Goal: Task Accomplishment & Management: Manage account settings

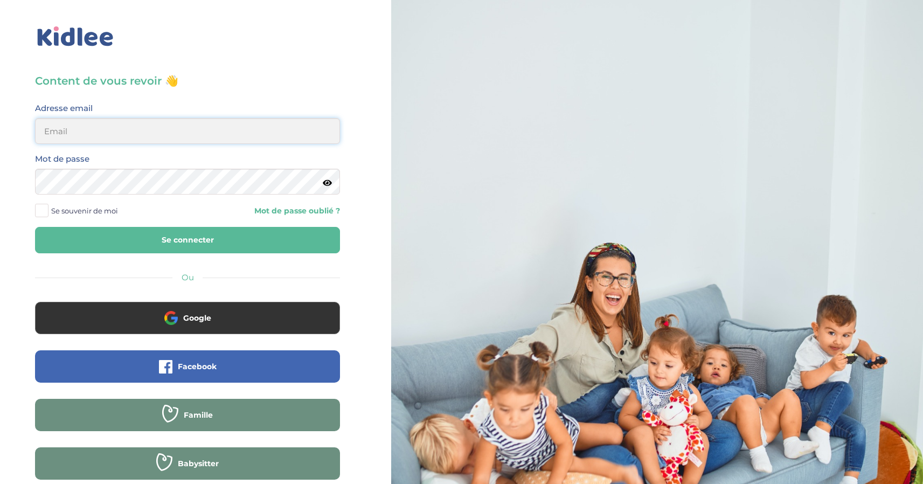
click at [75, 137] on input "email" at bounding box center [187, 131] width 305 height 26
type input "[PERSON_NAME][EMAIL_ADDRESS][DOMAIN_NAME]"
click at [125, 247] on button "Se connecter" at bounding box center [187, 240] width 305 height 26
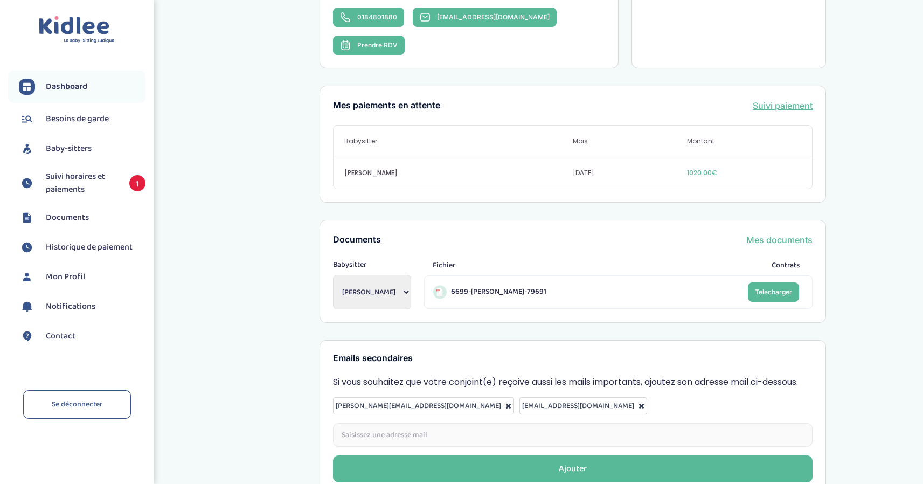
scroll to position [280, 0]
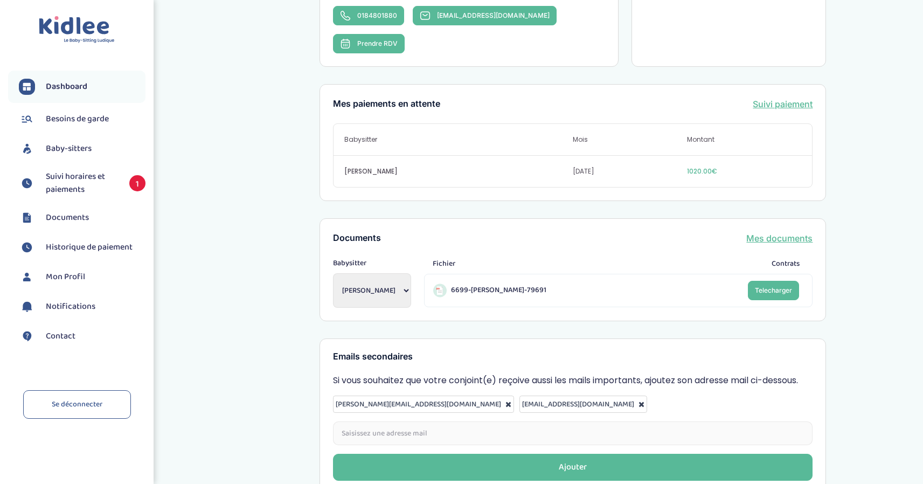
click at [764, 98] on link "Suivi paiement" at bounding box center [783, 104] width 60 height 13
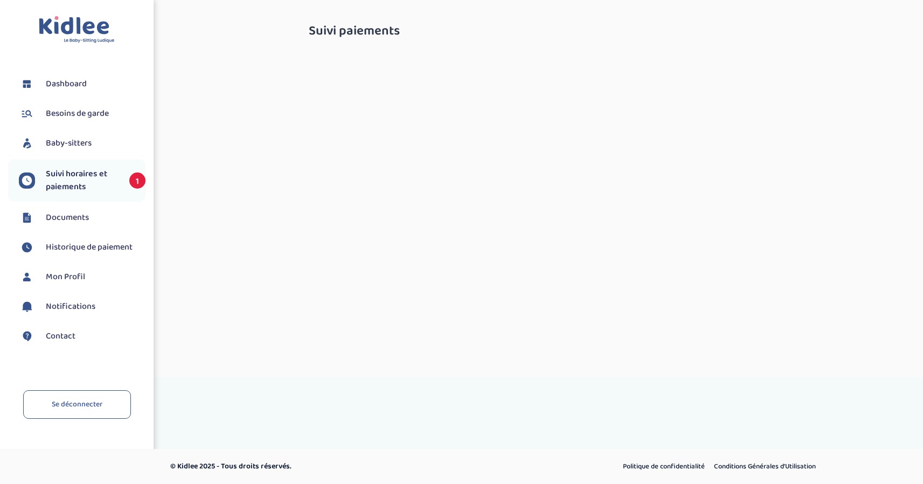
select select "octobre 2025"
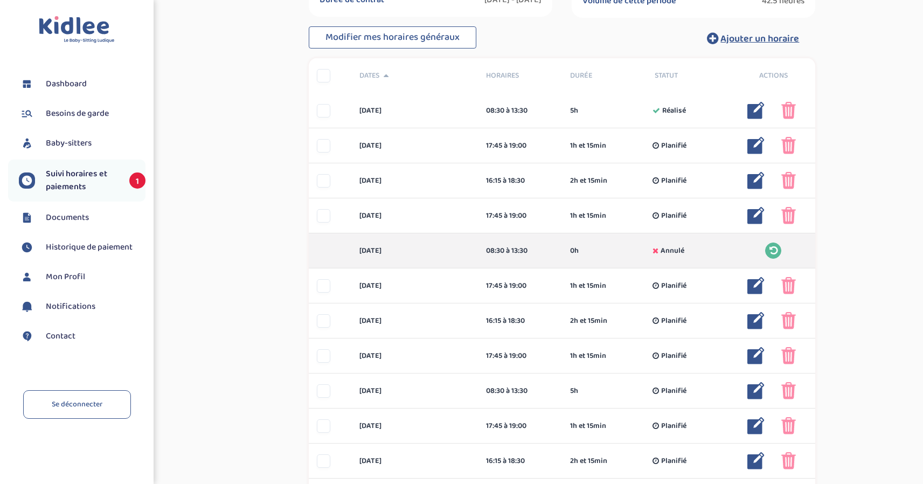
scroll to position [263, 0]
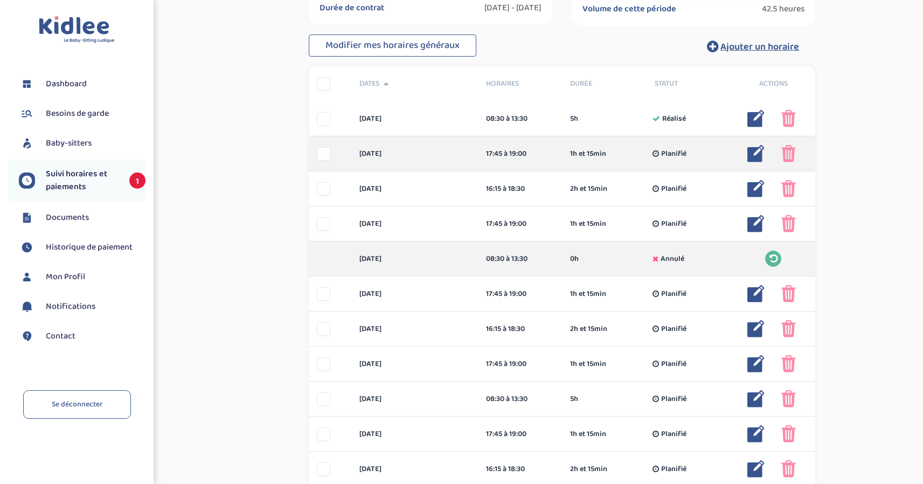
click at [757, 152] on img at bounding box center [755, 153] width 17 height 17
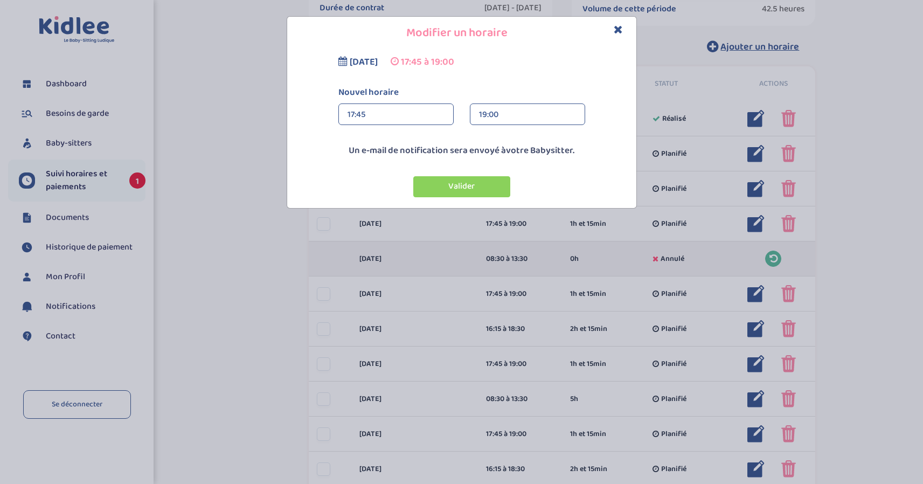
click at [503, 111] on div "19:00" at bounding box center [527, 115] width 97 height 22
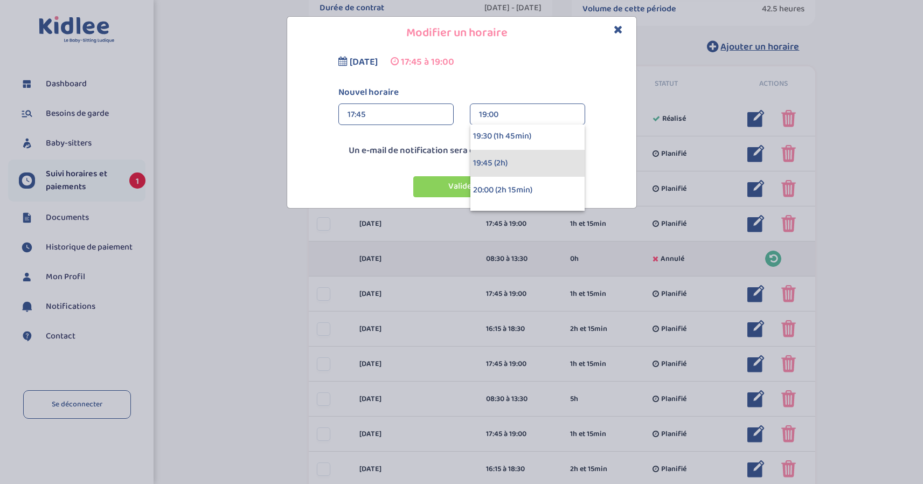
click at [488, 162] on div "19:45 (2h)" at bounding box center [527, 163] width 114 height 27
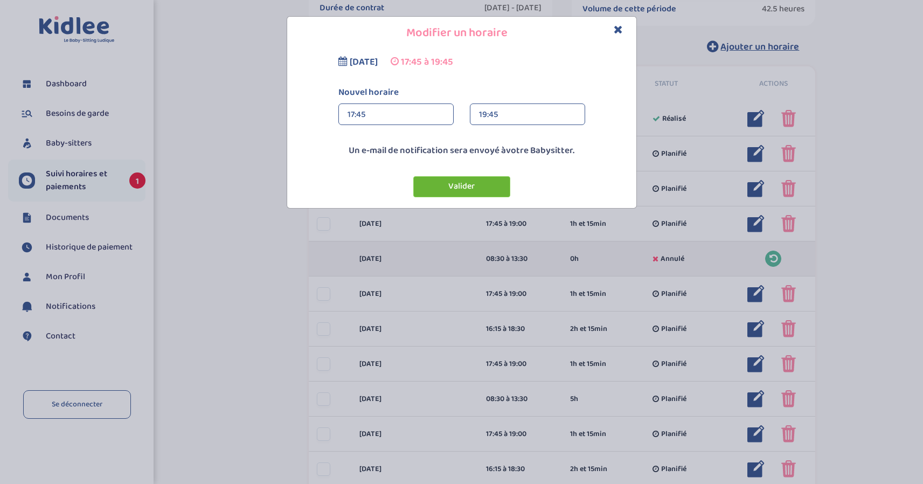
click at [455, 189] on button "Valider" at bounding box center [461, 186] width 97 height 21
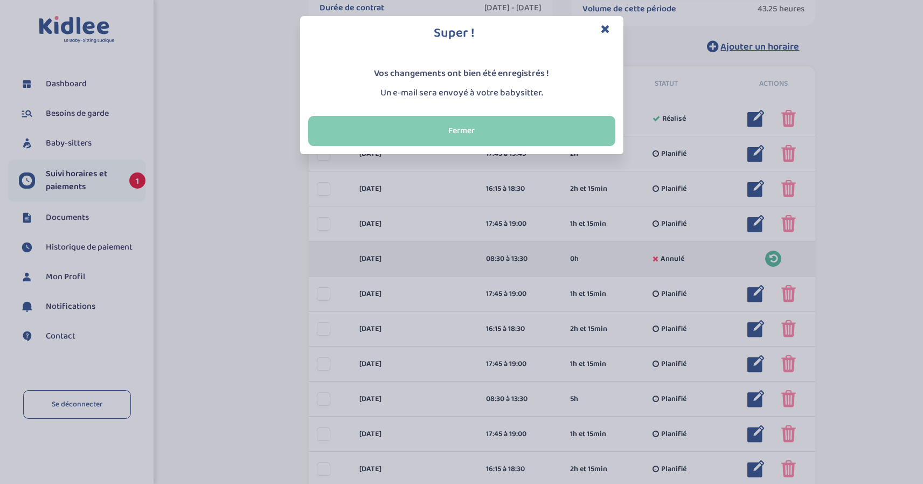
click at [436, 132] on button "Fermer" at bounding box center [461, 131] width 307 height 30
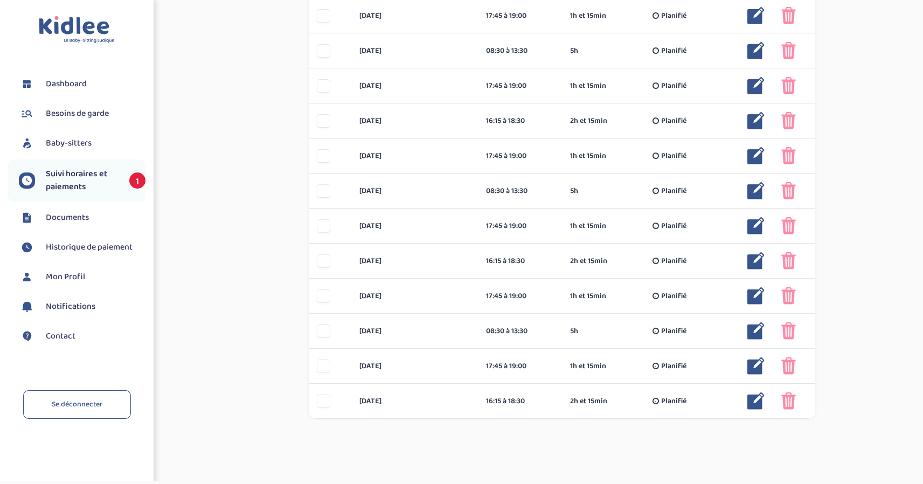
scroll to position [620, 0]
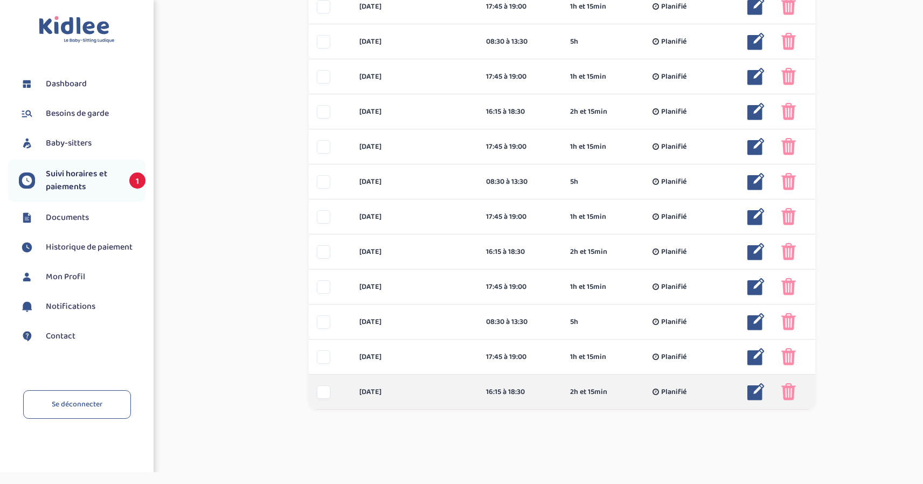
click at [324, 395] on div at bounding box center [323, 391] width 13 height 13
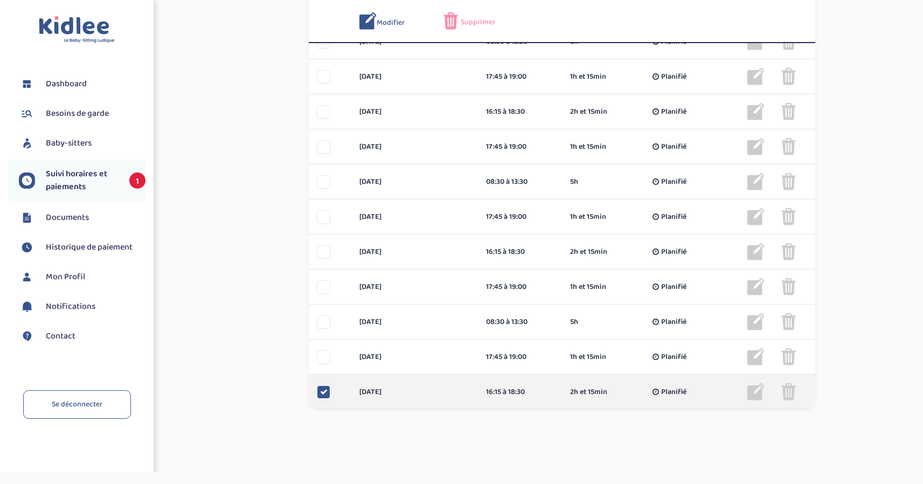
scroll to position [643, 0]
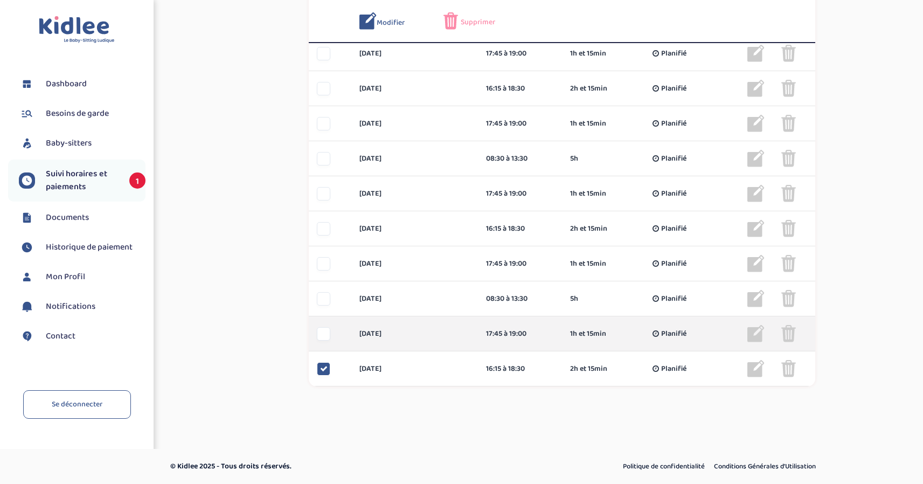
click at [328, 326] on div "[DATE] 17:45 à 19:00 1h et 15min Planifié 1h et 15min Planifié ... Modifier Sup…" at bounding box center [562, 333] width 506 height 35
click at [324, 329] on div at bounding box center [323, 333] width 13 height 13
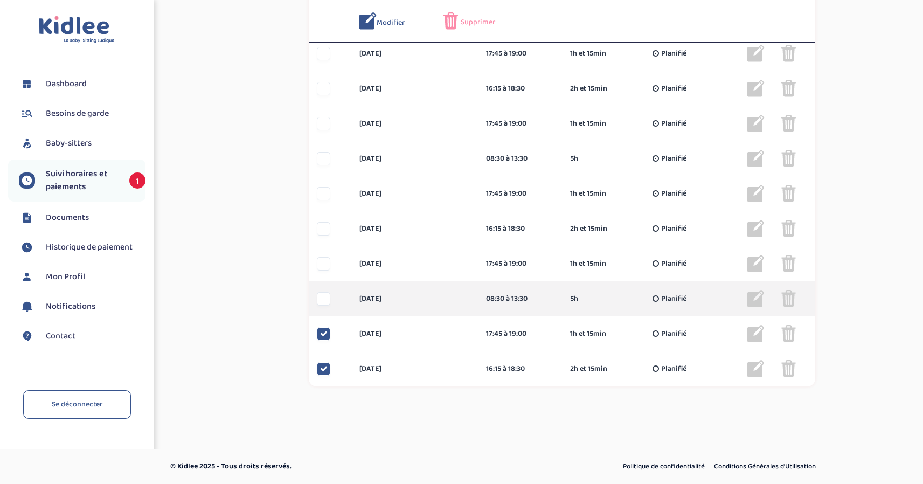
click at [322, 302] on div at bounding box center [323, 298] width 13 height 13
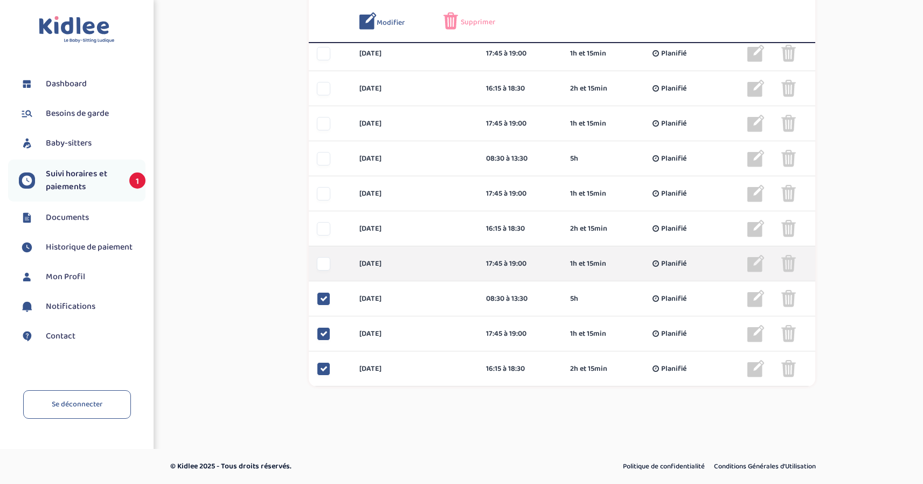
click at [324, 267] on div at bounding box center [323, 263] width 13 height 13
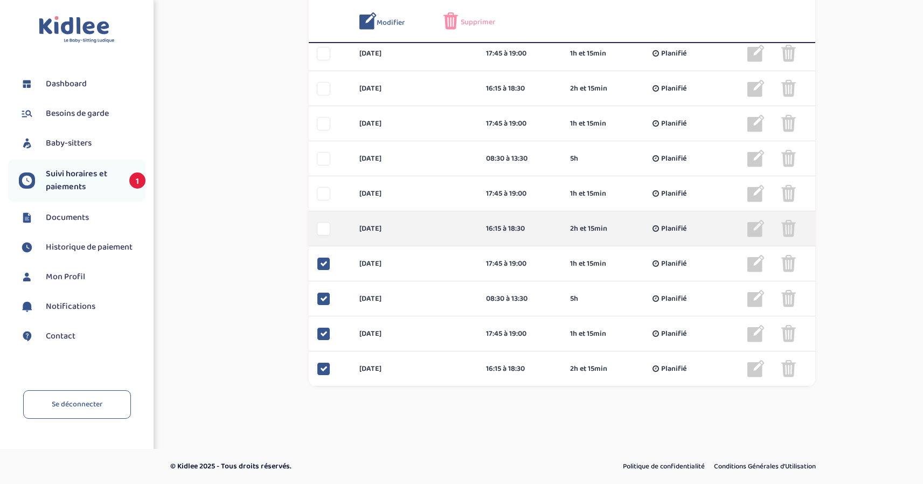
click at [323, 234] on div at bounding box center [323, 228] width 13 height 13
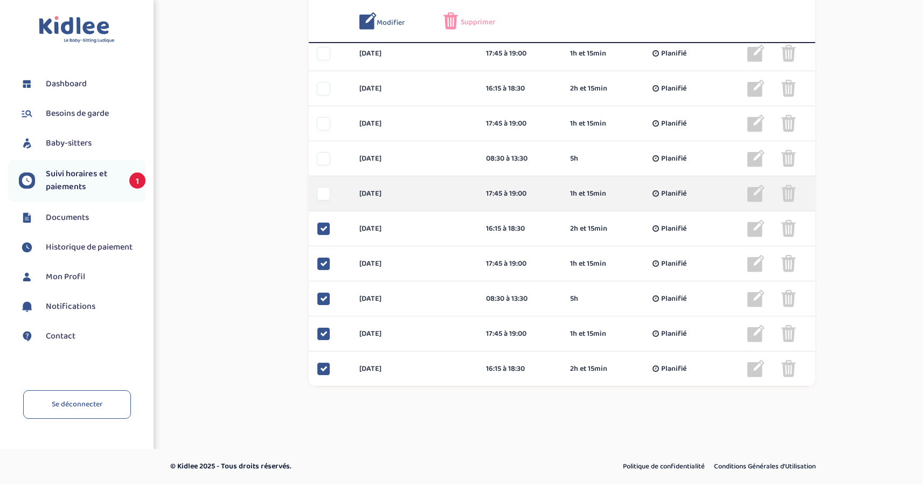
click at [324, 197] on div at bounding box center [323, 193] width 13 height 13
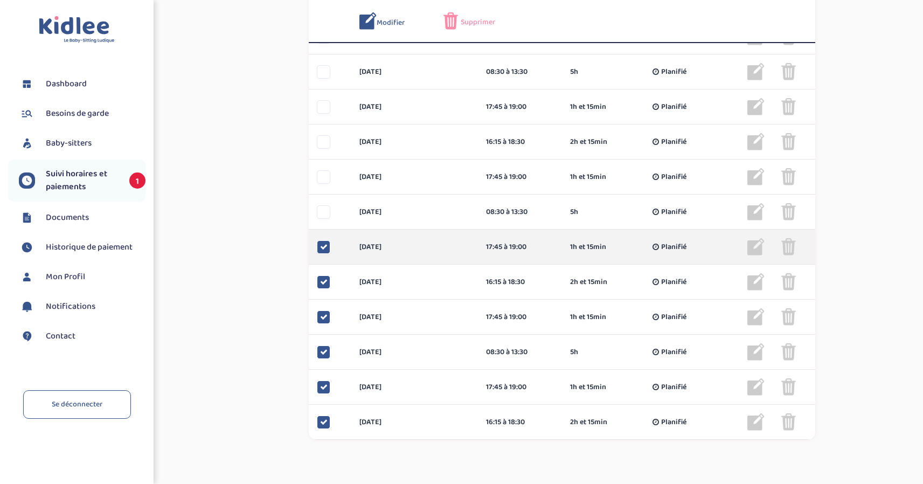
scroll to position [585, 0]
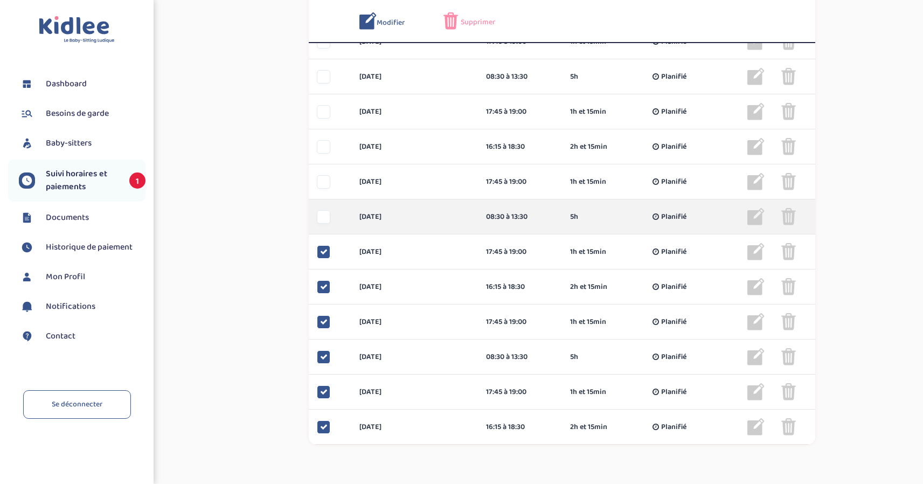
click at [321, 221] on div at bounding box center [323, 216] width 13 height 13
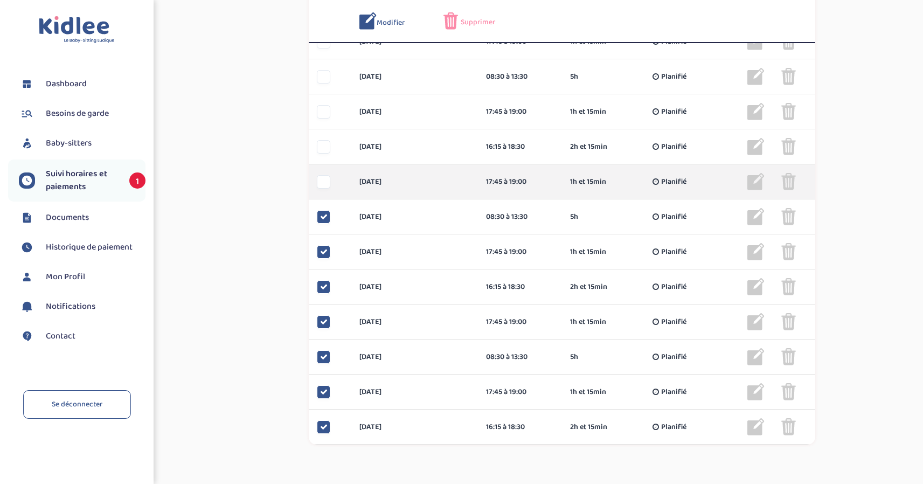
click at [321, 192] on div "[DATE] 17:45 à 19:00 1h et 15min Planifié 1h et 15min Planifié ... Modifier Sup…" at bounding box center [562, 181] width 506 height 35
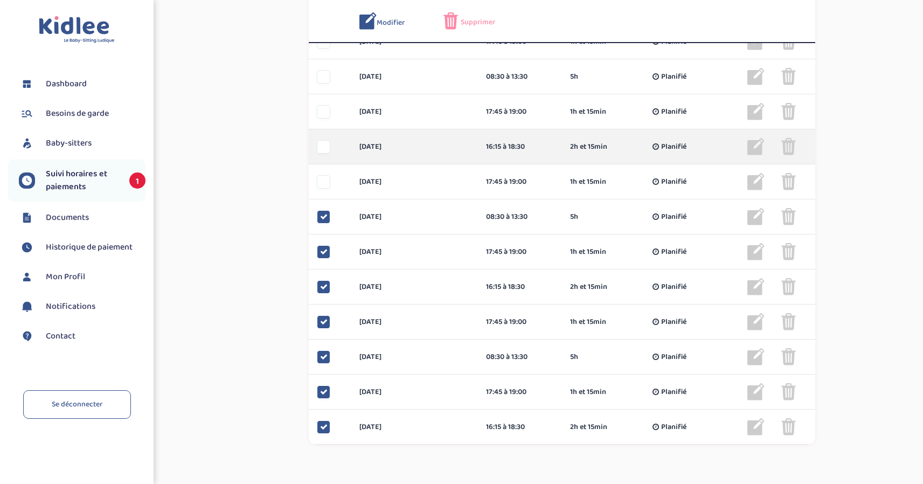
click at [322, 141] on div at bounding box center [323, 146] width 13 height 13
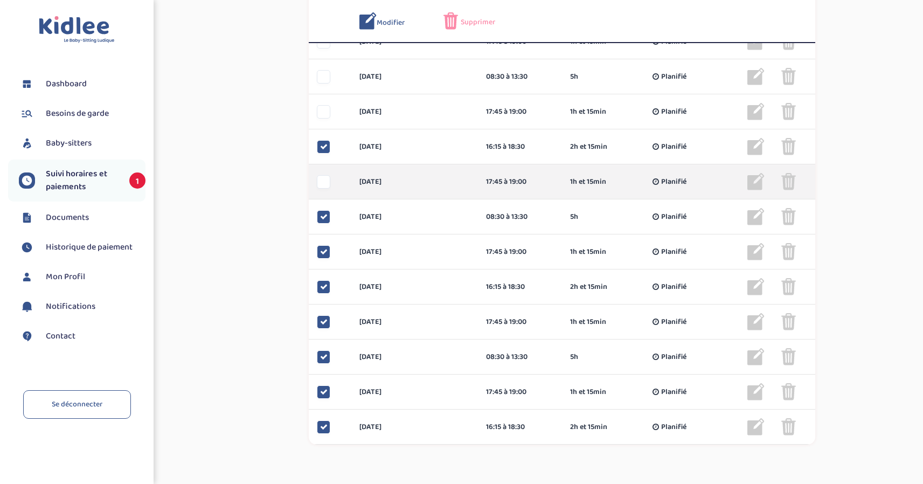
click at [320, 180] on div at bounding box center [323, 181] width 13 height 13
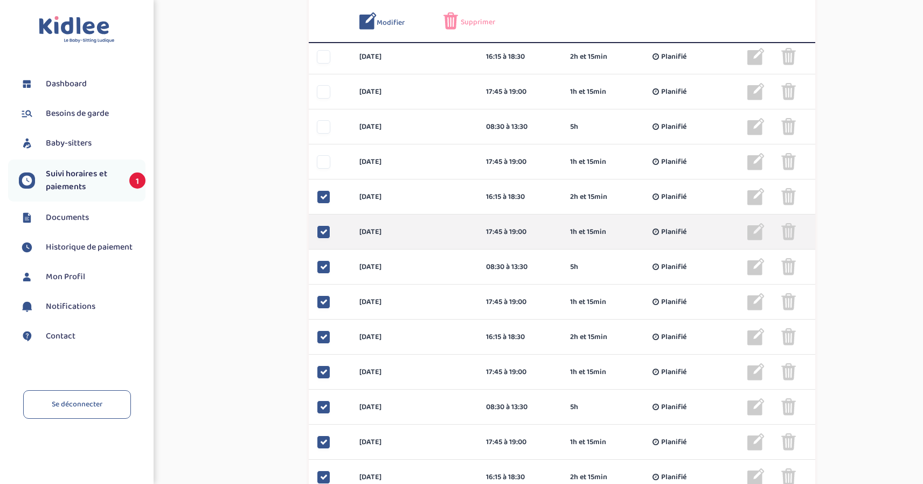
scroll to position [534, 0]
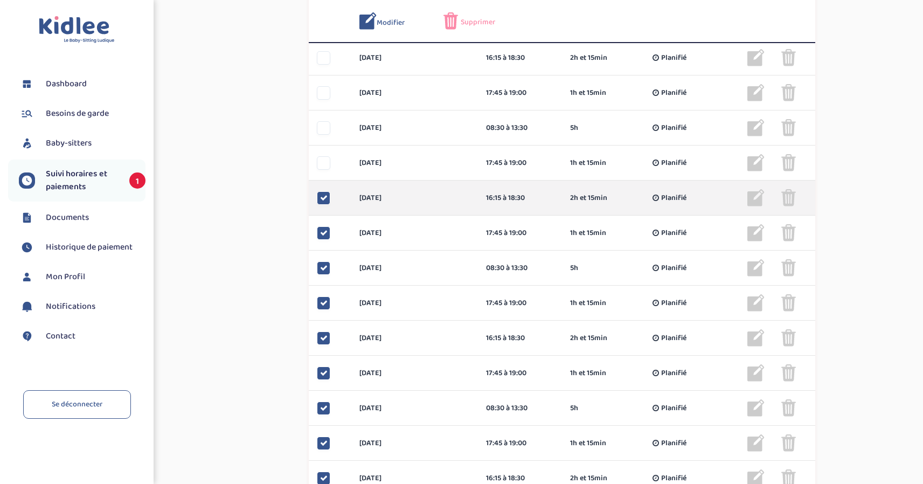
click at [320, 192] on div at bounding box center [323, 197] width 13 height 13
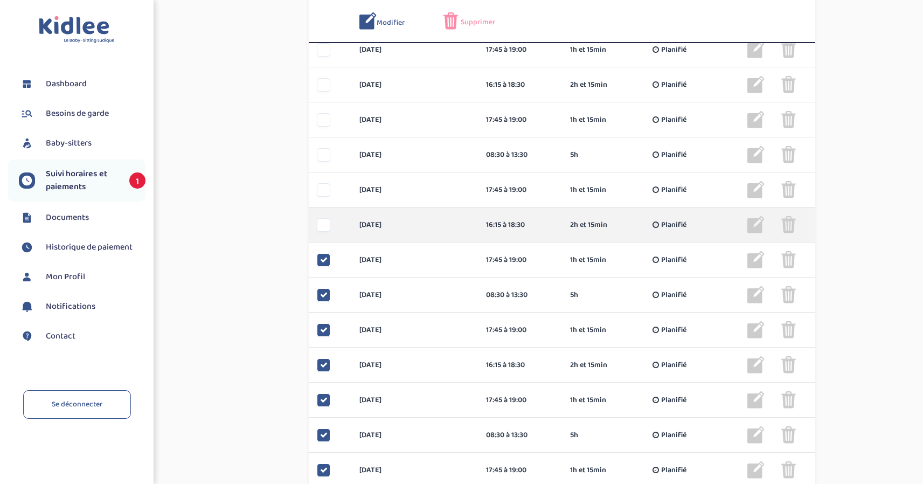
scroll to position [503, 0]
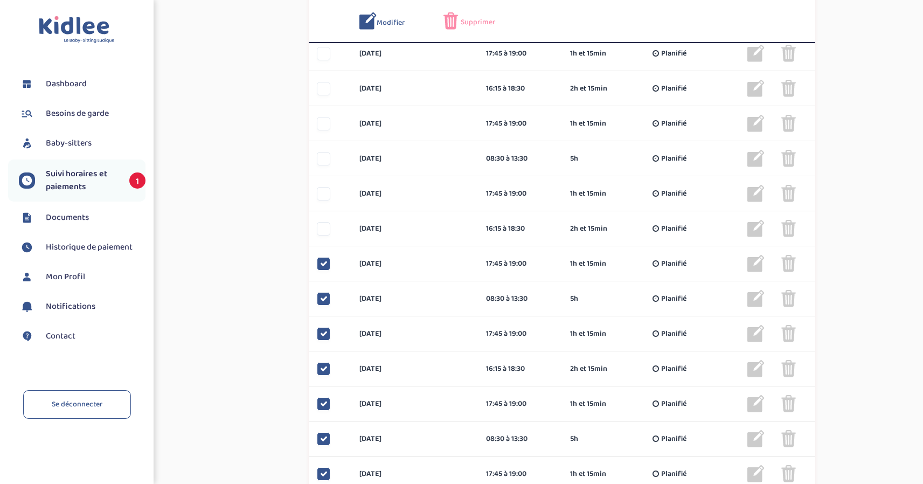
click at [479, 18] on span "Supprimer" at bounding box center [478, 22] width 34 height 11
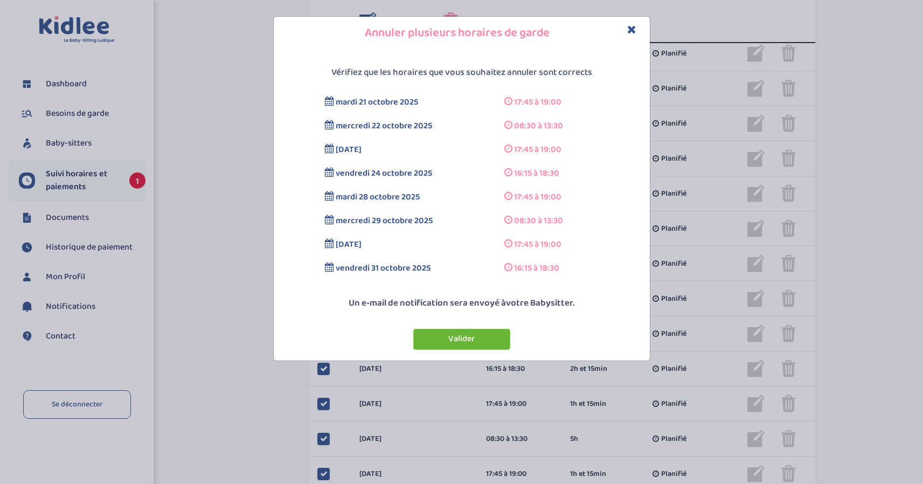
click at [439, 335] on button "Valider" at bounding box center [461, 339] width 97 height 21
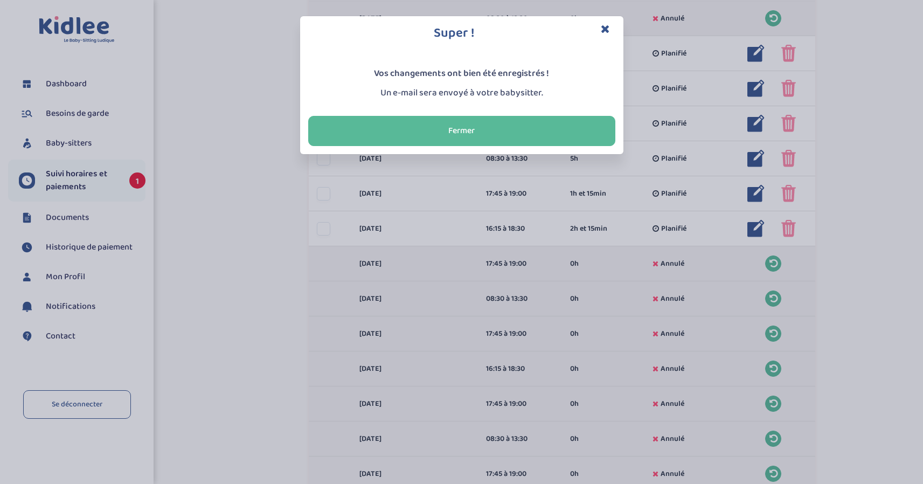
click at [603, 31] on icon "Close" at bounding box center [605, 28] width 9 height 11
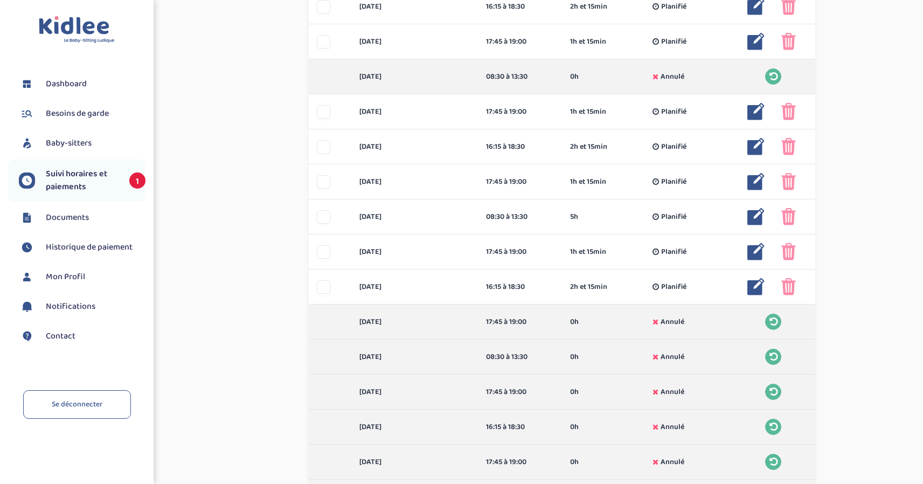
scroll to position [446, 0]
